Goal: Use online tool/utility

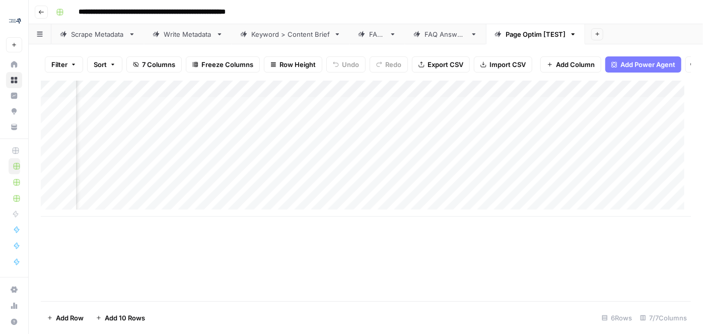
scroll to position [0, 78]
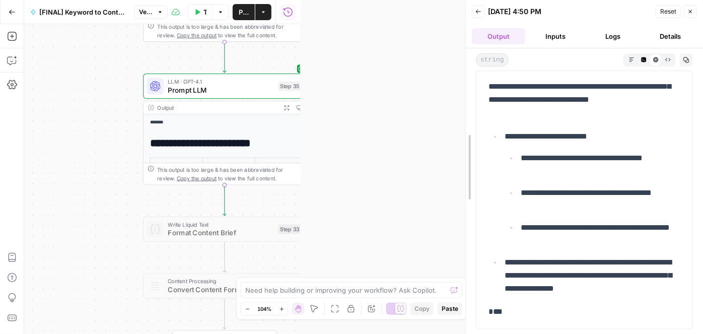
scroll to position [5215, 0]
drag, startPoint x: 301, startPoint y: 93, endPoint x: 466, endPoint y: 92, distance: 165.3
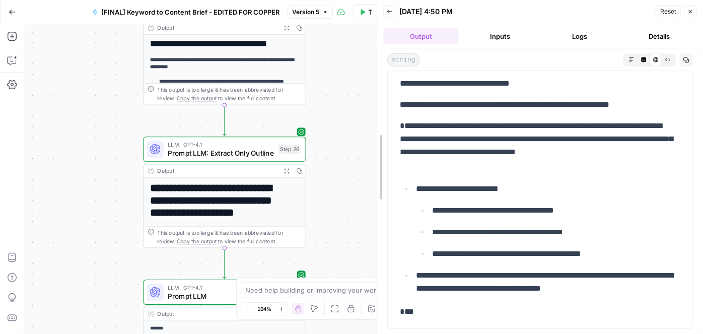
drag, startPoint x: 465, startPoint y: 109, endPoint x: 394, endPoint y: 126, distance: 73.7
click at [372, 115] on div at bounding box center [377, 167] width 10 height 334
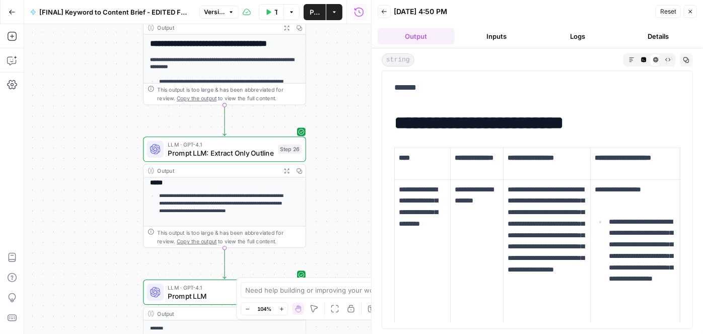
scroll to position [137, 0]
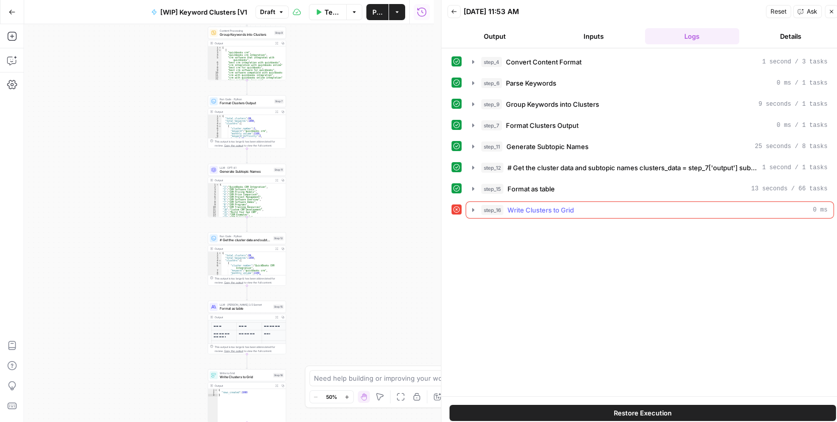
click at [472, 209] on icon "button" at bounding box center [473, 210] width 2 height 4
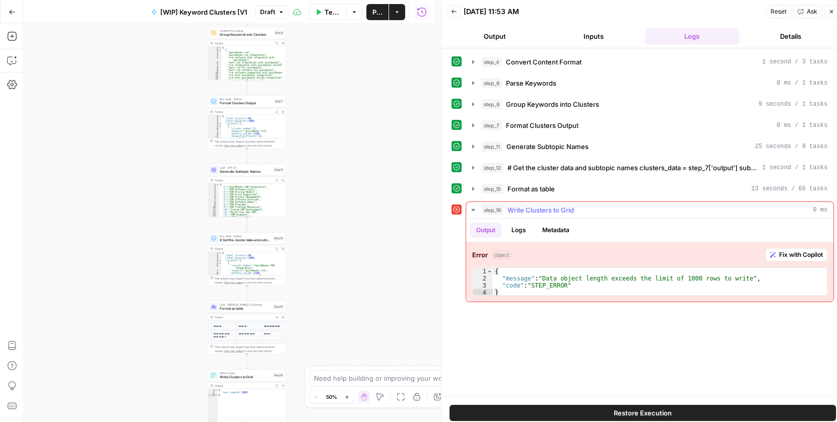
click at [471, 210] on icon "button" at bounding box center [473, 210] width 8 height 8
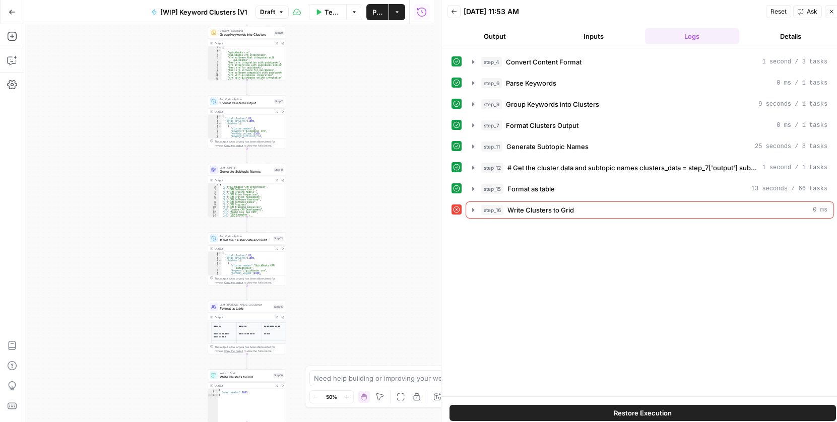
click at [466, 202] on button "step_16 Write Clusters to Grid 0 ms" at bounding box center [649, 210] width 367 height 16
